Goal: Navigation & Orientation: Go to known website

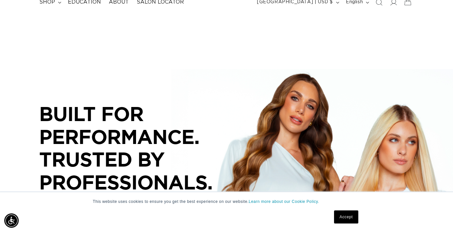
scroll to position [66, 0]
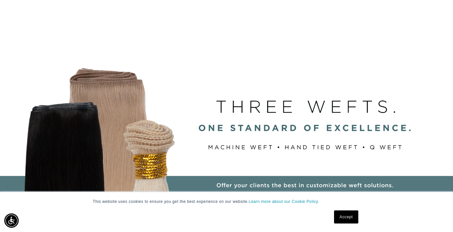
click at [350, 218] on link "Accept" at bounding box center [346, 217] width 24 height 13
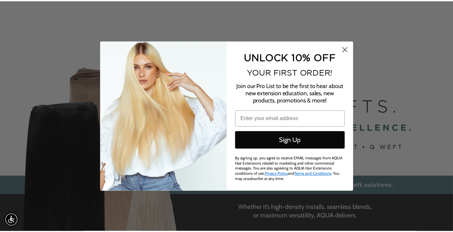
scroll to position [0, 0]
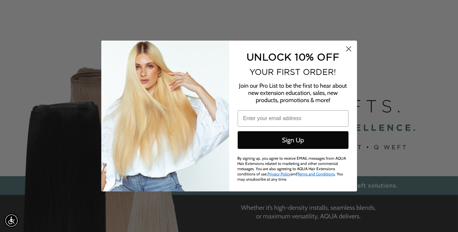
click at [350, 49] on circle "Close dialog" at bounding box center [348, 49] width 11 height 11
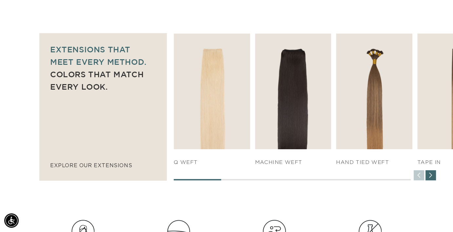
scroll to position [0, 407]
click at [431, 176] on div "Next slide" at bounding box center [431, 175] width 10 height 10
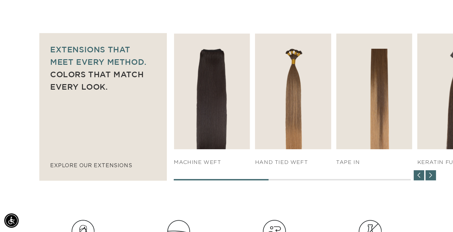
click at [431, 176] on div "Next slide" at bounding box center [431, 175] width 10 height 10
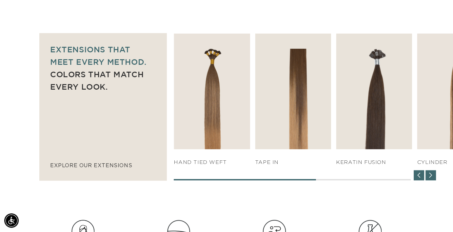
click at [431, 176] on div "Next slide" at bounding box center [431, 175] width 10 height 10
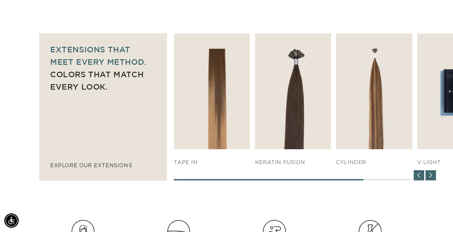
click at [431, 176] on div "Next slide" at bounding box center [431, 175] width 10 height 10
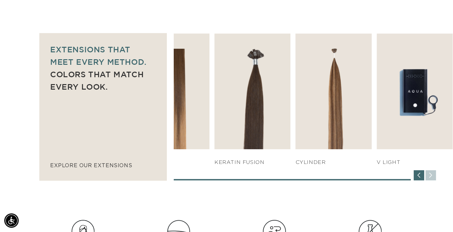
click at [431, 176] on div "SHOP NOW q weft SHOP NOW Machine Weft SHOP NOW" at bounding box center [313, 106] width 279 height 147
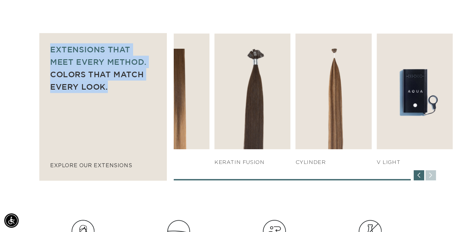
drag, startPoint x: 110, startPoint y: 89, endPoint x: 50, endPoint y: 48, distance: 72.0
click at [50, 48] on h2 "Extensions that  meet every method. Colors that match every look." at bounding box center [103, 68] width 106 height 50
copy h2 "Extensions that  meet every method. Colors that match every look."
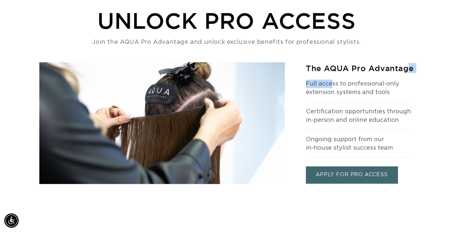
drag, startPoint x: 305, startPoint y: 67, endPoint x: 332, endPoint y: 82, distance: 31.0
click at [332, 82] on div "The AQUA Pro Advantage Full access to professional-only extension systems and t…" at bounding box center [226, 123] width 374 height 122
click at [292, 80] on div "The AQUA Pro Advantage Full access to professional-only extension systems and t…" at bounding box center [226, 123] width 374 height 122
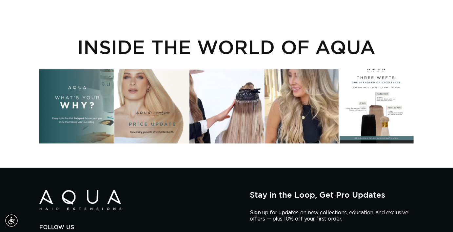
scroll to position [0, 407]
click at [246, 103] on div "Instagram post opens in a popup" at bounding box center [226, 107] width 74 height 74
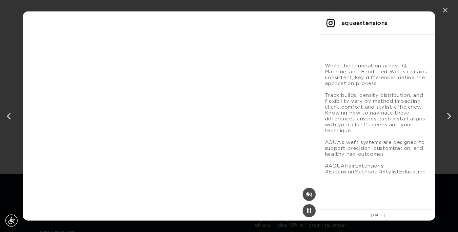
scroll to position [0, 823]
click at [445, 9] on div "✕" at bounding box center [445, 11] width 10 height 10
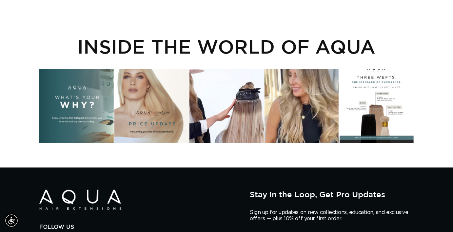
scroll to position [0, 0]
click at [364, 102] on div "Instagram post opens in a popup" at bounding box center [376, 106] width 74 height 74
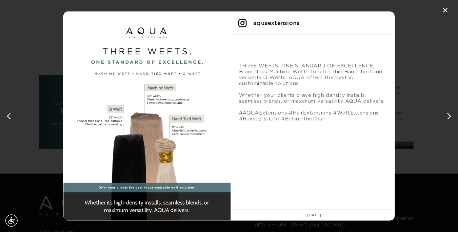
scroll to position [0, 823]
click at [238, 65] on div "THREE WEFTS. ONE STANDARD OF EXCELLENCE. From sleek Machine Wefts to ultra thin…" at bounding box center [313, 129] width 164 height 159
click at [448, 116] on div "next post" at bounding box center [448, 116] width 10 height 10
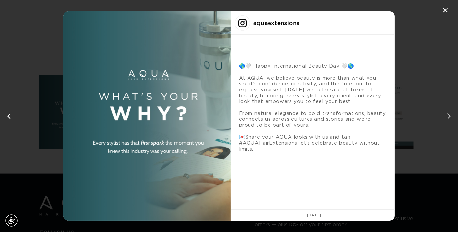
scroll to position [0, 411]
click at [449, 117] on div "next post" at bounding box center [448, 116] width 10 height 10
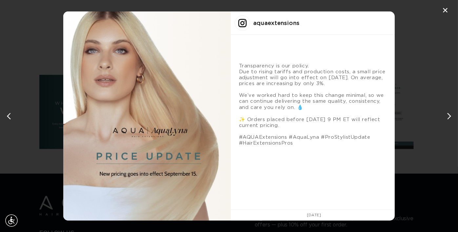
scroll to position [0, 0]
click at [449, 117] on div "next post" at bounding box center [448, 116] width 10 height 10
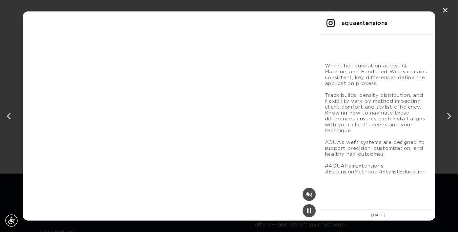
click at [449, 117] on div "next post" at bounding box center [448, 116] width 10 height 10
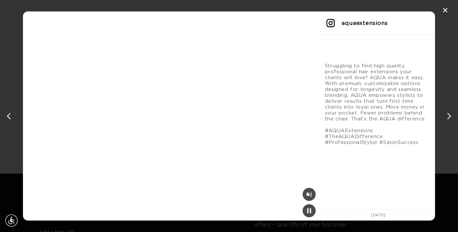
scroll to position [0, 411]
click at [449, 117] on div "next post" at bounding box center [448, 116] width 10 height 10
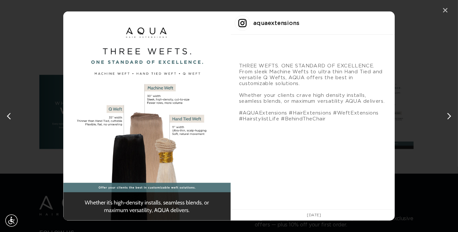
scroll to position [0, 813]
click at [443, 10] on div "✕" at bounding box center [445, 11] width 10 height 10
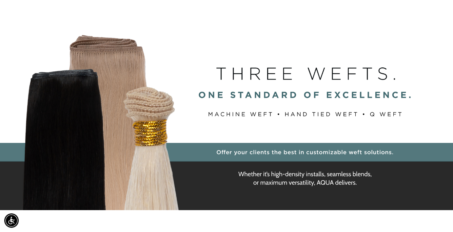
scroll to position [0, 407]
click at [138, 138] on div "BUILT FOR  PERFORMANCE. TRUSTED BY PROFESSIONALS. Premium hair extensions desig…" at bounding box center [226, 116] width 453 height 295
drag, startPoint x: 138, startPoint y: 138, endPoint x: 182, endPoint y: 169, distance: 54.1
click at [182, 169] on div "BUILT FOR  PERFORMANCE. TRUSTED BY PROFESSIONALS. Premium hair extensions desig…" at bounding box center [226, 116] width 453 height 295
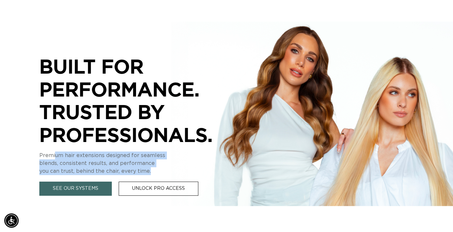
scroll to position [0, 0]
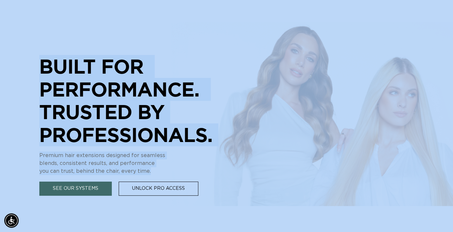
drag, startPoint x: 150, startPoint y: 171, endPoint x: 38, endPoint y: 151, distance: 114.0
click at [38, 151] on div "BUILT FOR  PERFORMANCE. TRUSTED BY PROFESSIONALS. Premium hair extensions desig…" at bounding box center [226, 116] width 453 height 295
copy div "BUILT FOR  PERFORMANCE. TRUSTED BY PROFESSIONALS. Premium hair extensions desig…"
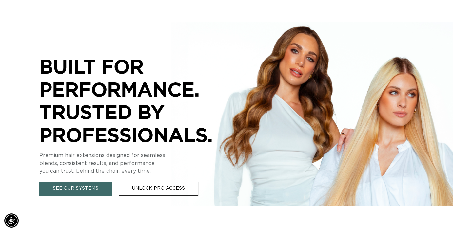
scroll to position [0, 407]
click at [83, 189] on link "See Our Systems" at bounding box center [75, 189] width 72 height 14
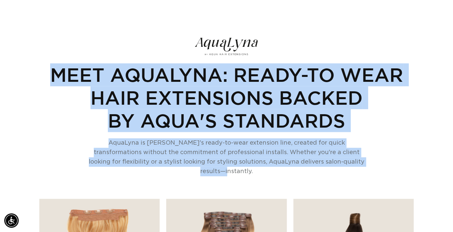
drag, startPoint x: 344, startPoint y: 162, endPoint x: 55, endPoint y: 78, distance: 300.8
click at [55, 78] on div "MEET AQUALYNA: READY-TO WEAR HAIR EXTENSIONS BACKED BY AQUA'S STANDARDS AquaLyn…" at bounding box center [226, 124] width 353 height 131
copy div "MEET AQUALYNA: READY-TO WEAR HAIR EXTENSIONS BACKED BY AQUA'S STANDARDS AquaLyn…"
click at [219, 42] on img at bounding box center [227, 45] width 66 height 19
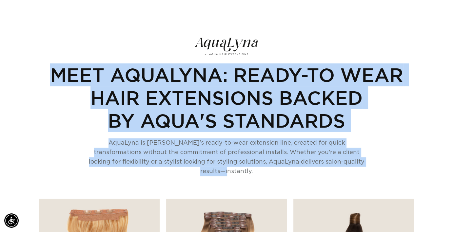
click at [221, 45] on img at bounding box center [227, 45] width 66 height 19
click at [180, 51] on section "MEET AQUALYNA: READY-TO WEAR HAIR EXTENSIONS BACKED BY AQUA'S STANDARDS AquaLyn…" at bounding box center [226, 183] width 374 height 367
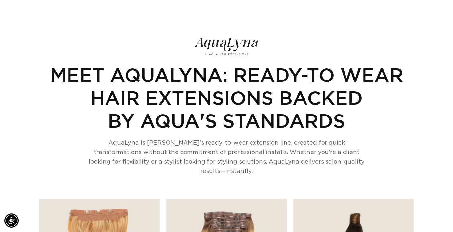
scroll to position [0, 407]
click at [205, 42] on img at bounding box center [227, 45] width 66 height 19
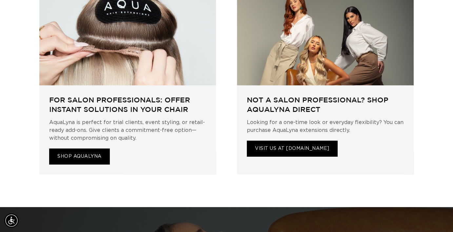
scroll to position [0, 813]
click at [260, 141] on link "VISIT US AT [DOMAIN_NAME]" at bounding box center [292, 149] width 91 height 16
